Goal: Information Seeking & Learning: Understand process/instructions

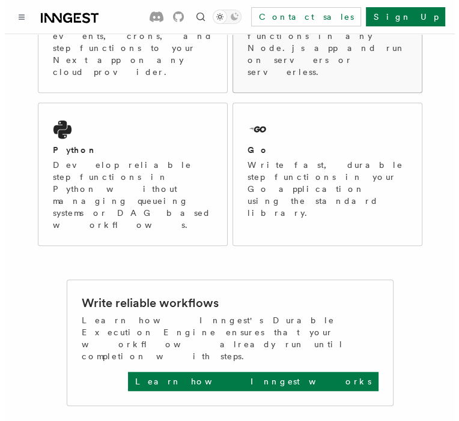
scroll to position [180, 0]
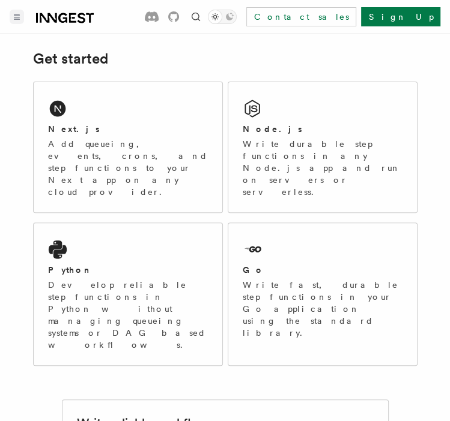
click at [13, 19] on button "Toggle navigation" at bounding box center [17, 17] width 14 height 14
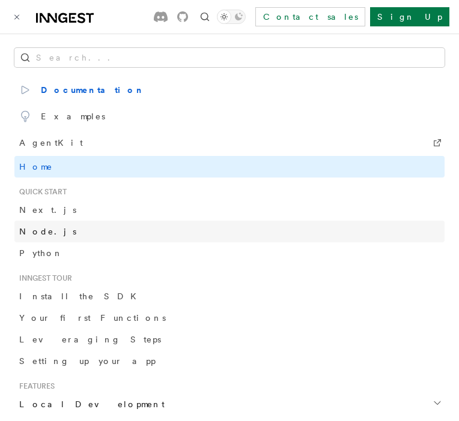
click at [38, 229] on span "Node.js" at bounding box center [47, 232] width 57 height 10
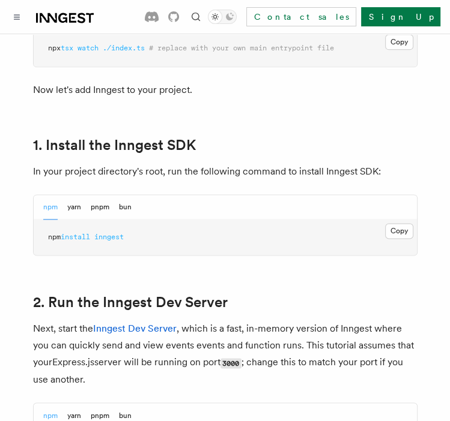
scroll to position [780, 0]
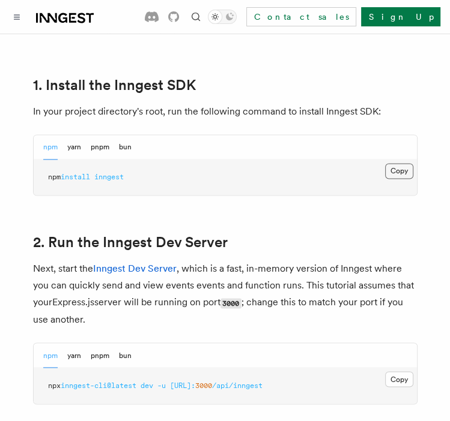
click at [411, 175] on button "Copy Copied" at bounding box center [399, 171] width 28 height 16
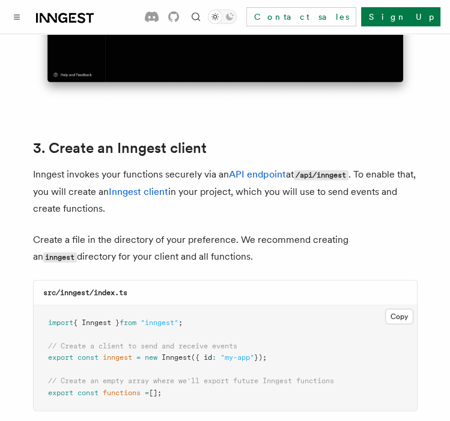
scroll to position [1560, 0]
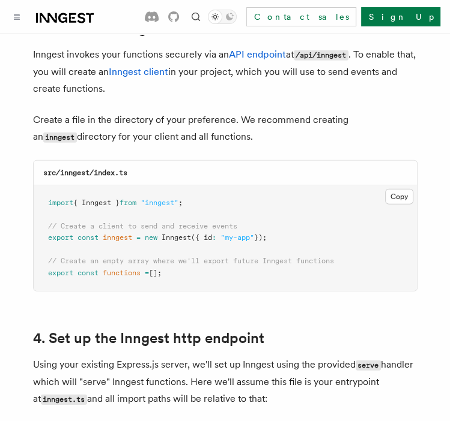
drag, startPoint x: 281, startPoint y: 224, endPoint x: 36, endPoint y: 210, distance: 245.9
click at [36, 210] on pre "import { Inngest } from "inngest" ; // Create a client to send and receive even…" at bounding box center [225, 238] width 383 height 106
copy code "// Create a client to send and receive events export const inngest = new Innges…"
drag, startPoint x: 148, startPoint y: 257, endPoint x: 43, endPoint y: 250, distance: 104.7
click at [43, 250] on pre "import { Inngest } from "inngest" ; // Create a client to send and receive even…" at bounding box center [225, 238] width 383 height 106
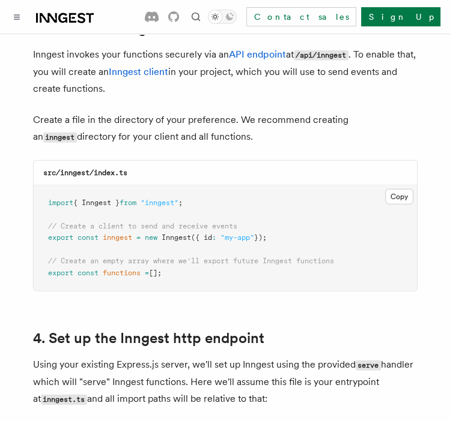
copy code "// Create an empty array where we'll export future Inngest functions export con…"
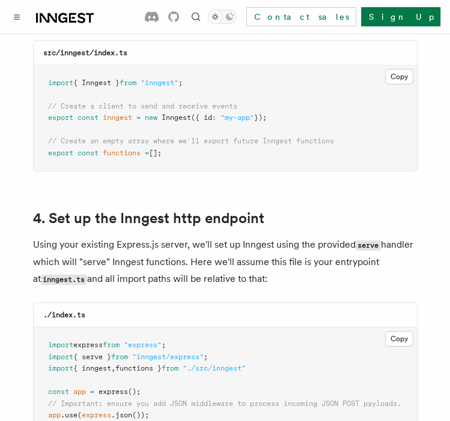
scroll to position [1800, 0]
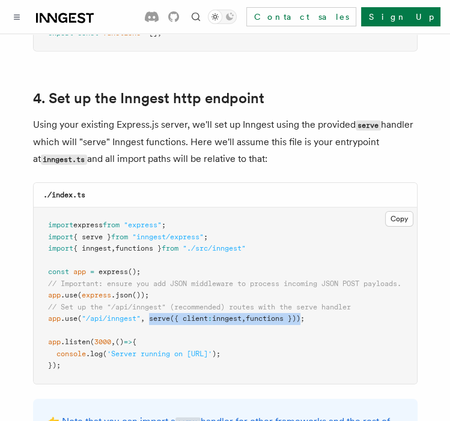
drag, startPoint x: 150, startPoint y: 305, endPoint x: 309, endPoint y: 307, distance: 159.0
click at [304, 314] on span "app .use ( "/api/inngest" , serve ({ client : inngest , functions }));" at bounding box center [176, 318] width 256 height 8
copy span "serve ({ client : inngest , functions })"
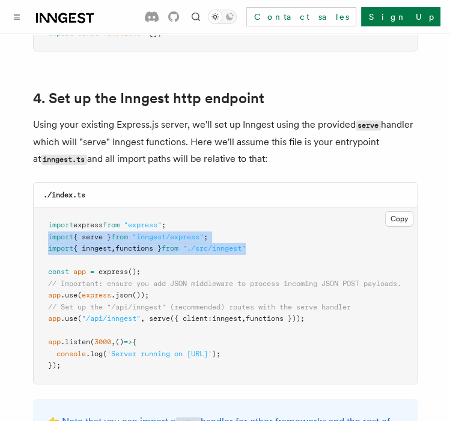
drag, startPoint x: 273, startPoint y: 233, endPoint x: 29, endPoint y: 220, distance: 244.0
copy code "import { serve } from "inngest/express" ; import { inngest , functions } from "…"
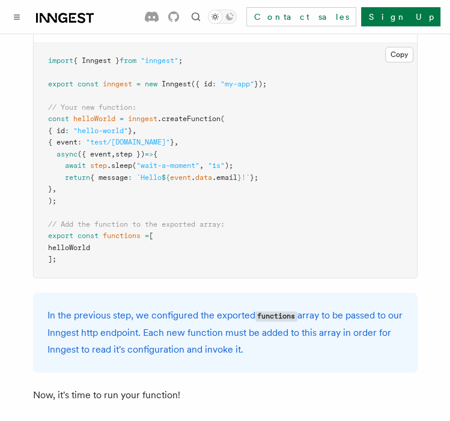
scroll to position [2461, 0]
